Goal: Task Accomplishment & Management: Complete application form

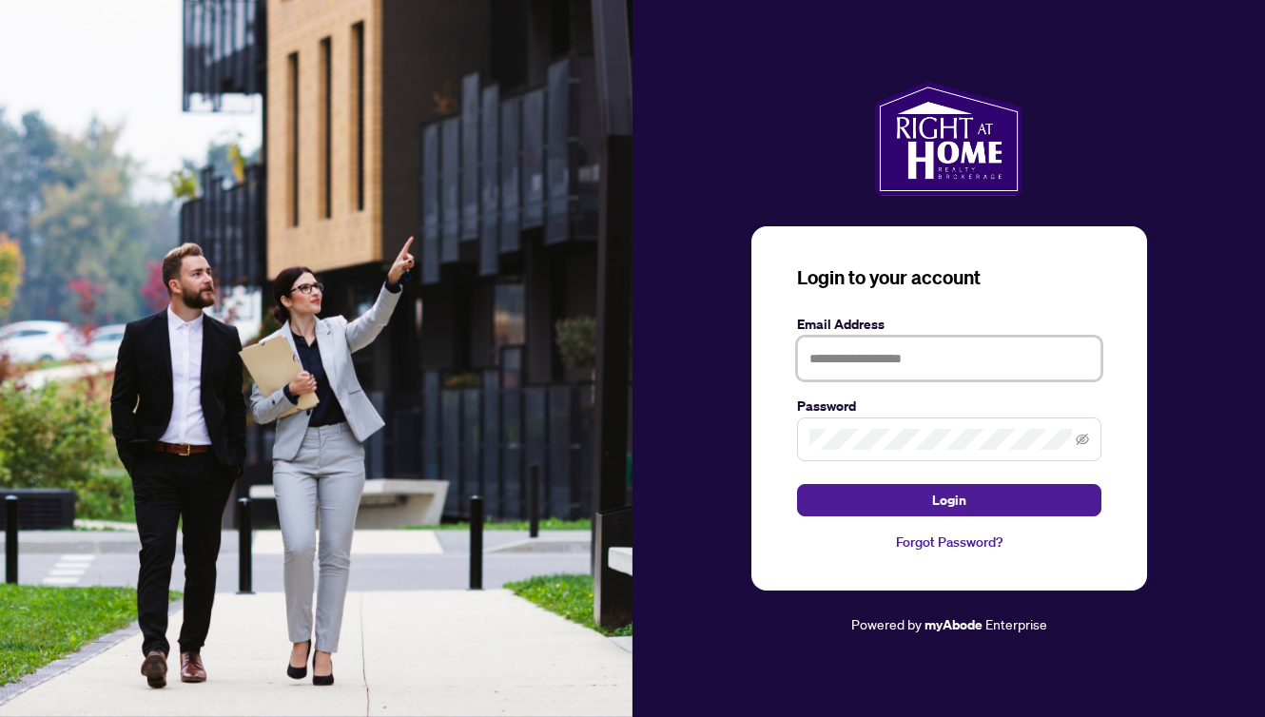
type input "**********"
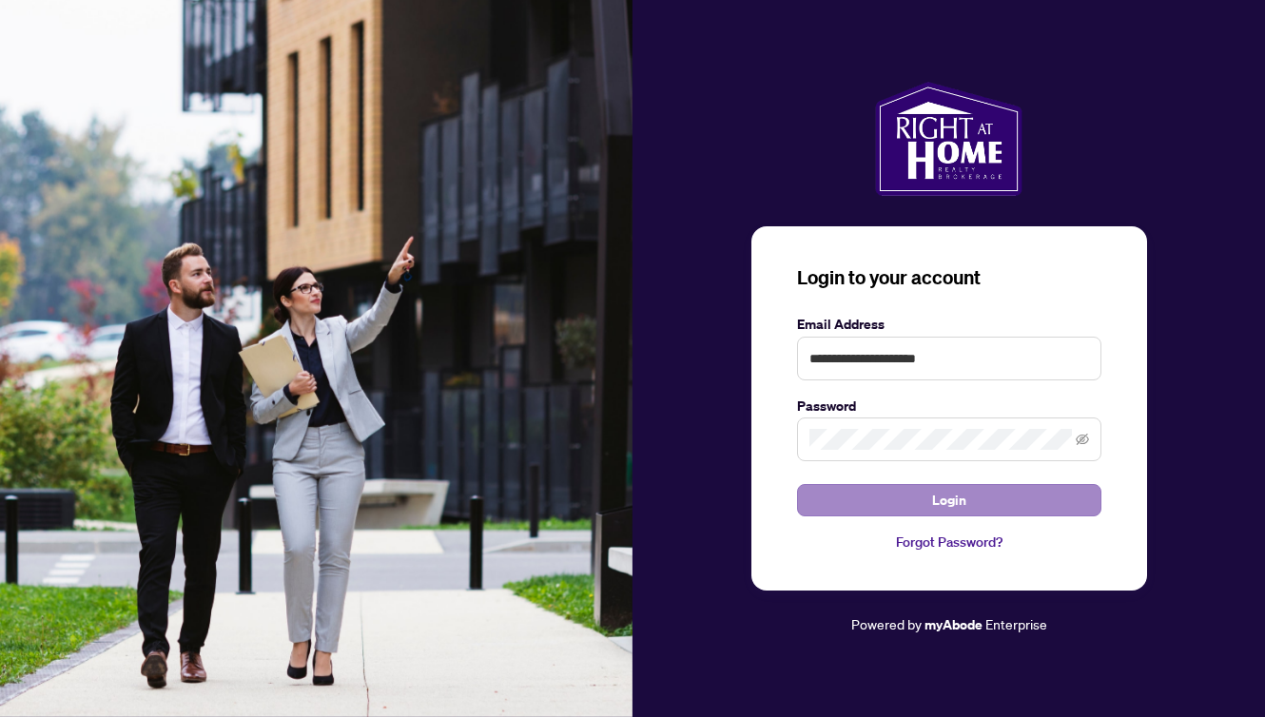
click at [959, 493] on span "Login" at bounding box center [949, 500] width 34 height 30
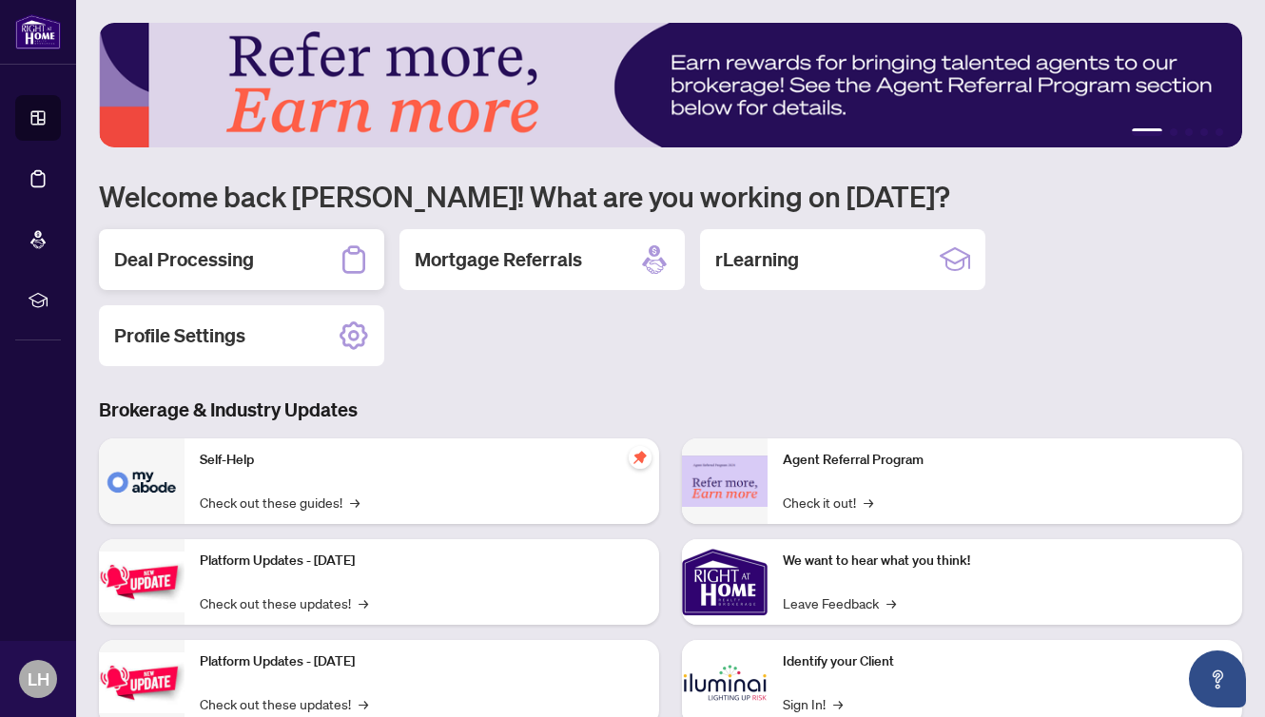
click at [164, 254] on h2 "Deal Processing" at bounding box center [184, 259] width 140 height 27
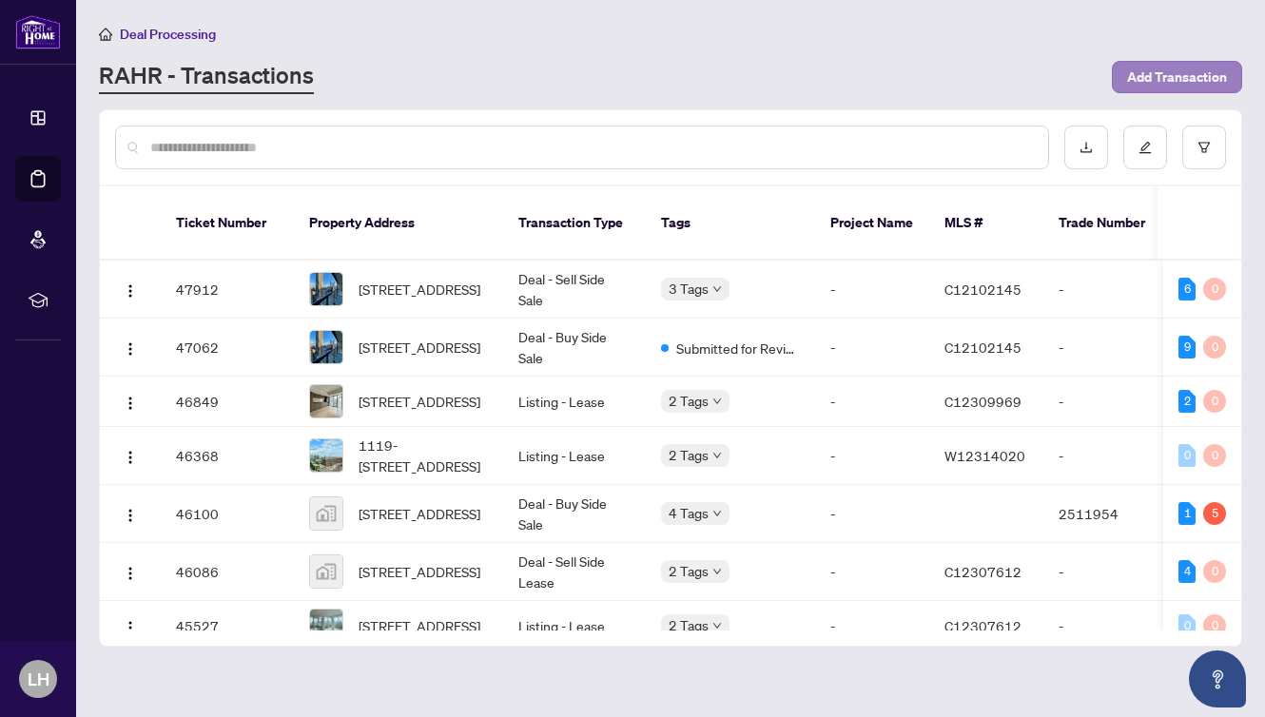
click at [1166, 70] on span "Add Transaction" at bounding box center [1177, 77] width 100 height 30
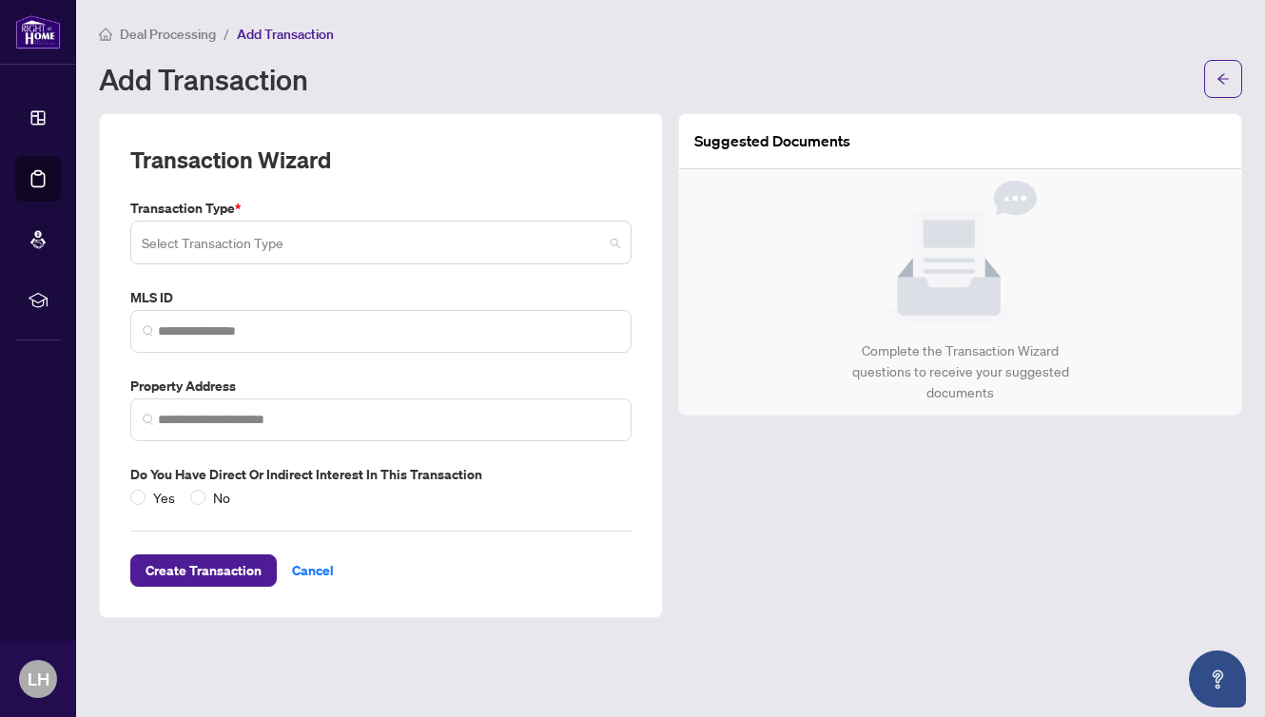
click at [617, 242] on span at bounding box center [381, 242] width 478 height 36
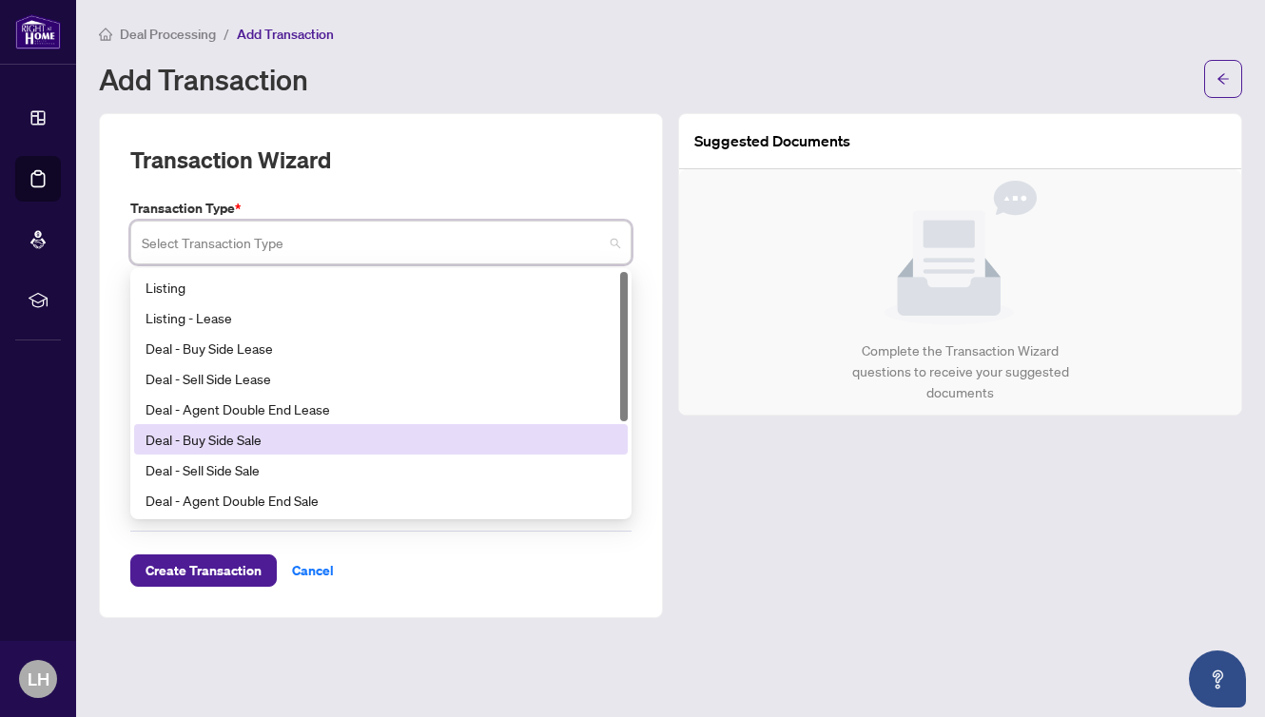
click at [261, 433] on div "Deal - Buy Side Sale" at bounding box center [380, 439] width 471 height 21
